Goal: Find specific page/section: Find specific page/section

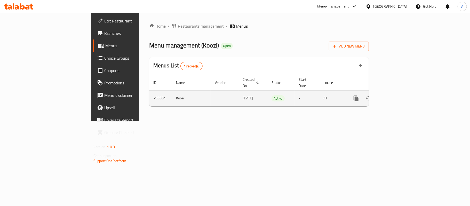
click at [396, 96] on icon "enhanced table" at bounding box center [393, 98] width 5 height 5
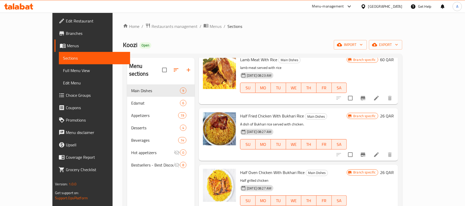
scroll to position [34, 0]
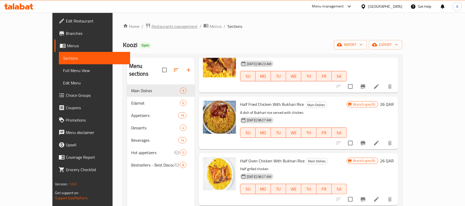
click at [151, 29] on span "Restaurants management" at bounding box center [174, 26] width 46 height 6
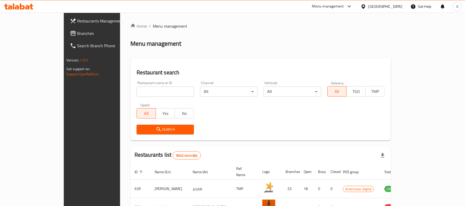
click at [137, 90] on input "search" at bounding box center [165, 91] width 57 height 10
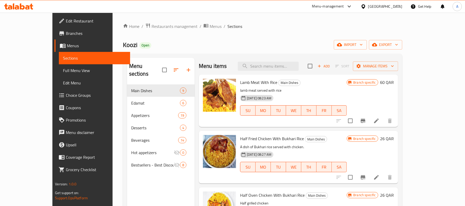
click at [66, 21] on span "Edit Restaurant" at bounding box center [96, 21] width 60 height 6
